Goal: Navigation & Orientation: Find specific page/section

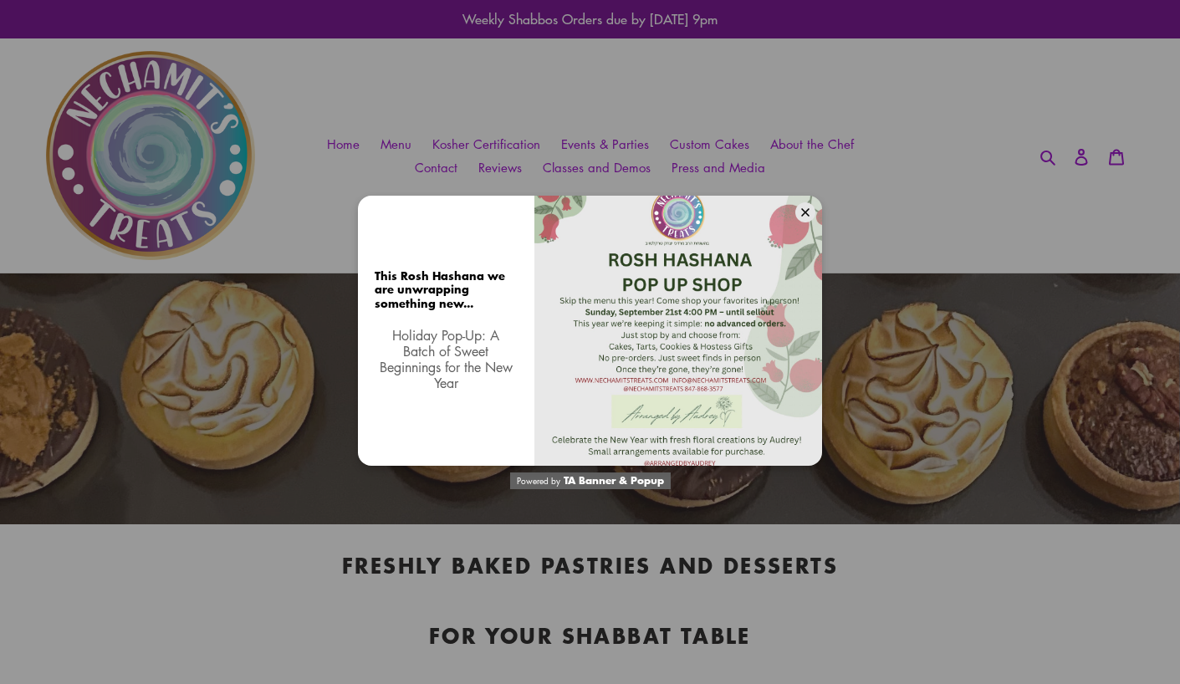
click at [805, 208] on icon at bounding box center [805, 212] width 8 height 8
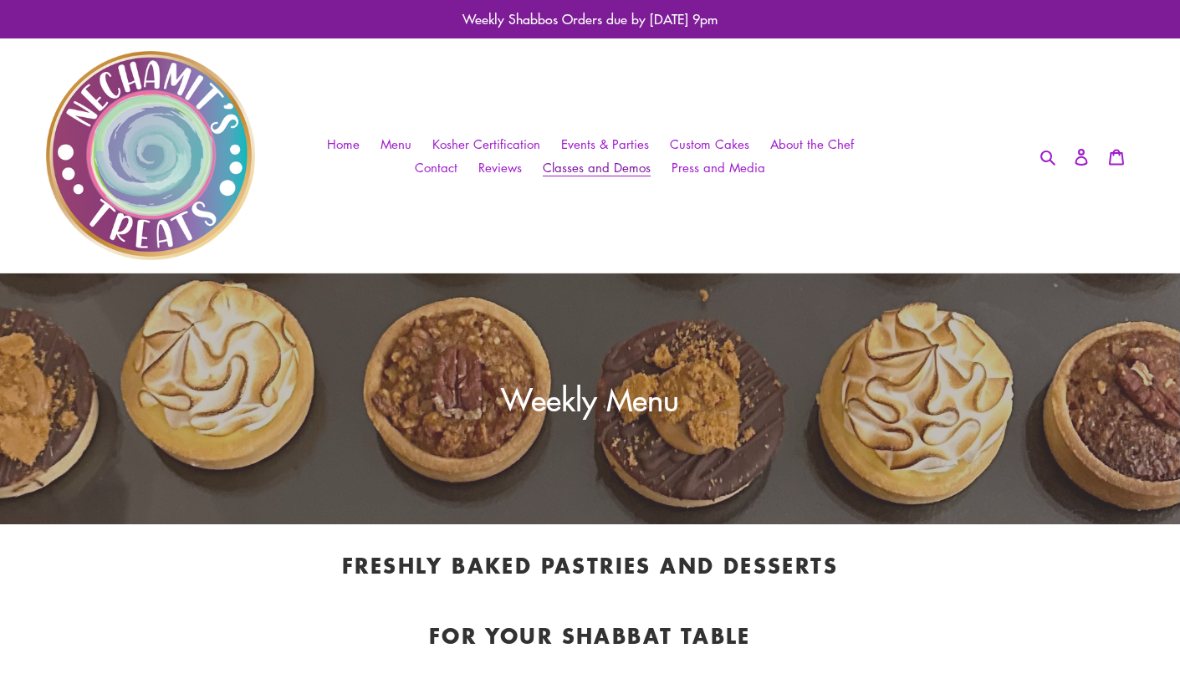
click at [608, 163] on span "Classes and Demos" at bounding box center [597, 168] width 108 height 18
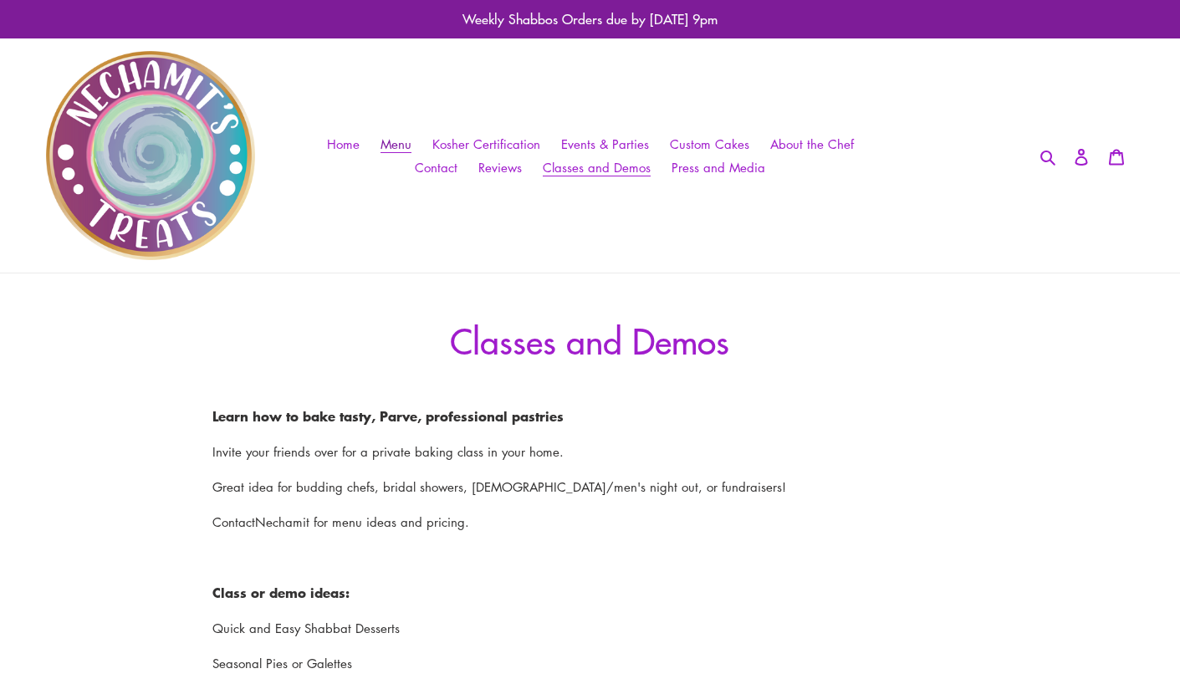
click at [403, 137] on span "Menu" at bounding box center [395, 144] width 31 height 18
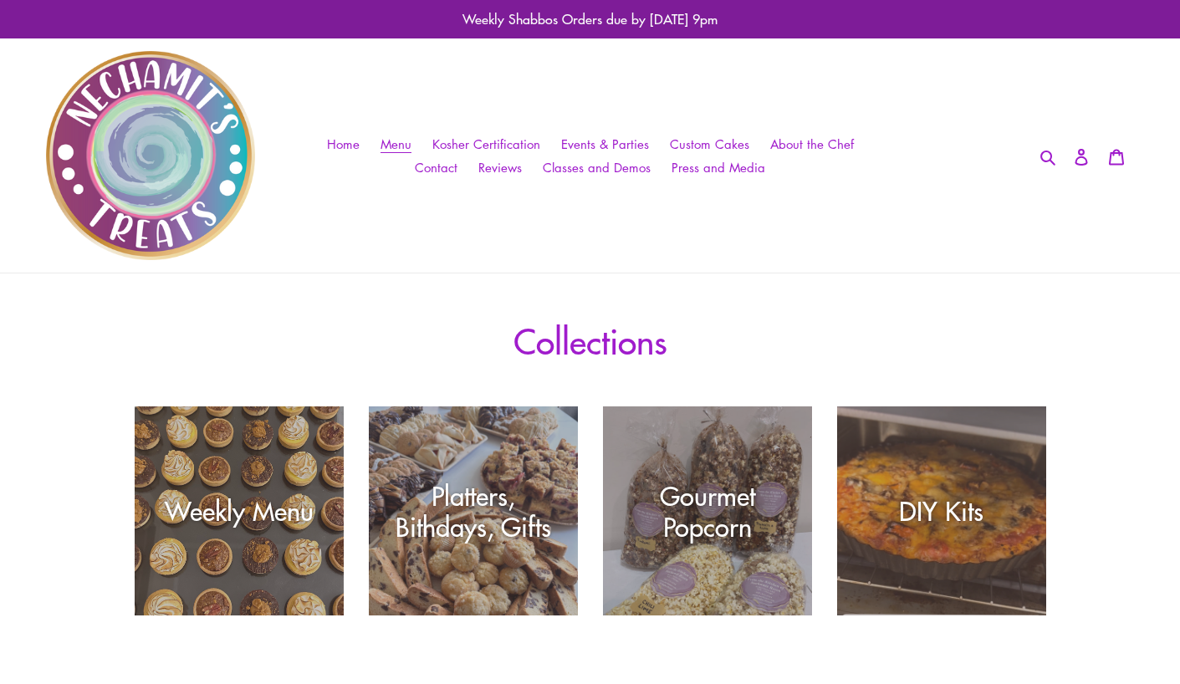
scroll to position [127, 0]
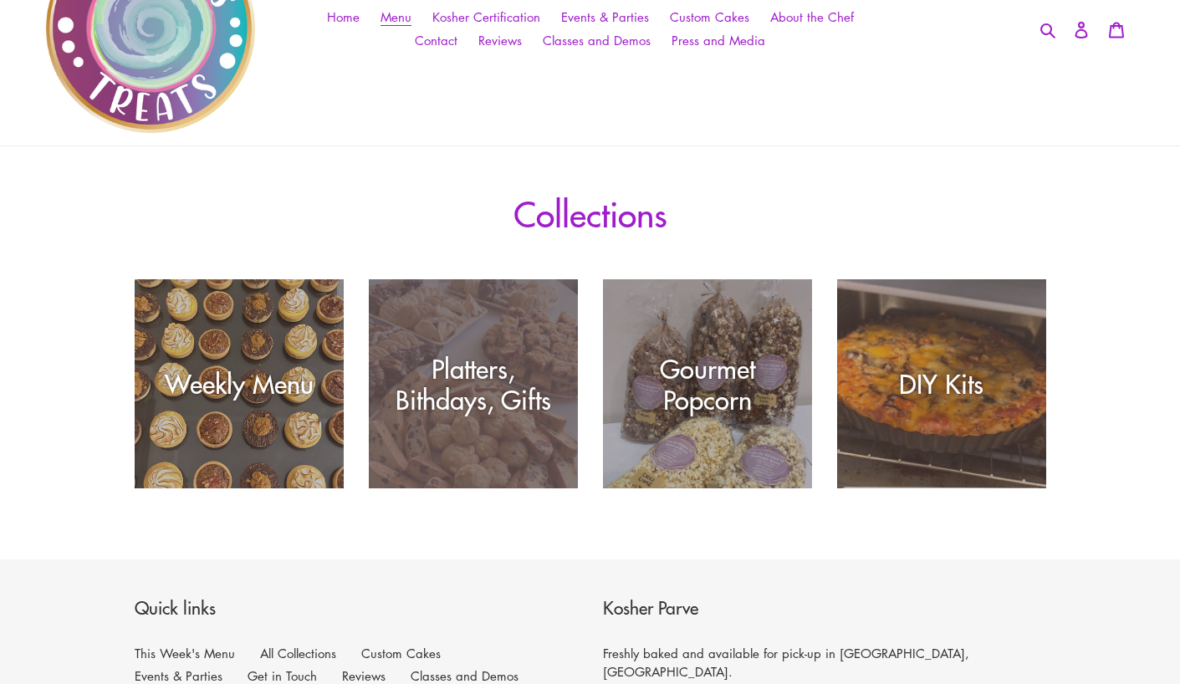
click at [497, 488] on div "Platters, Bithdays, Gifts" at bounding box center [473, 488] width 209 height 0
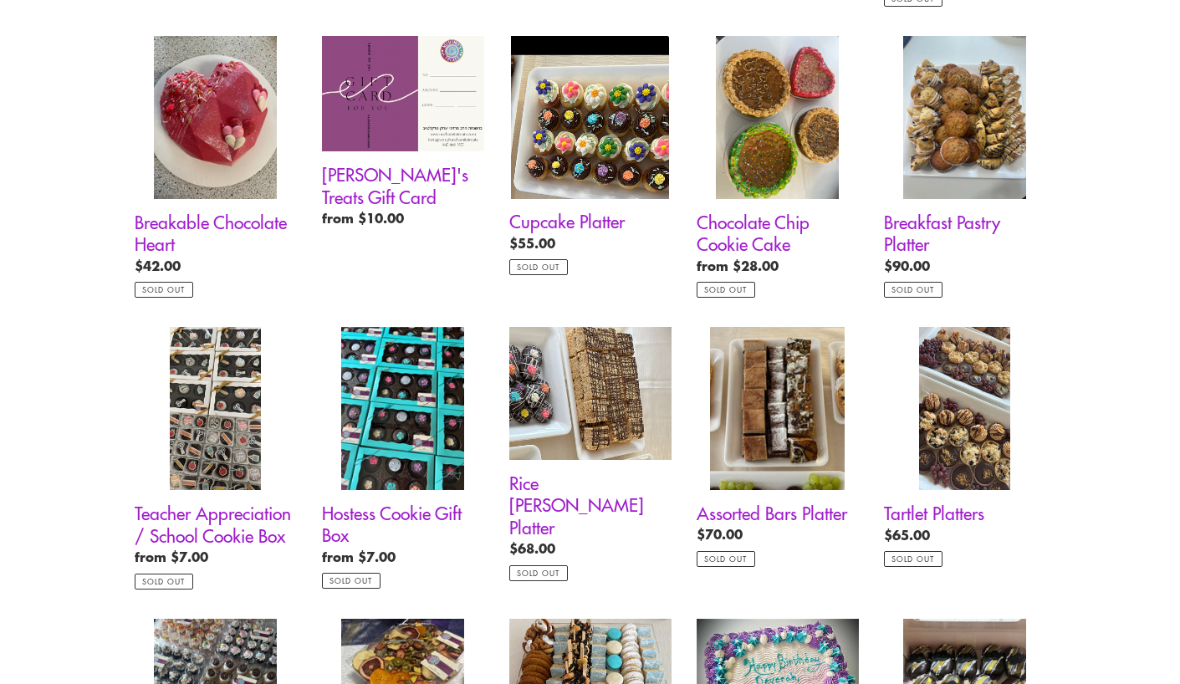
scroll to position [905, 0]
